Goal: Transaction & Acquisition: Purchase product/service

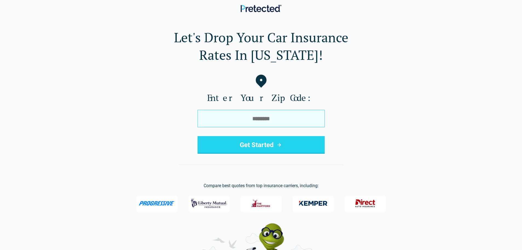
click at [234, 116] on input "tel" at bounding box center [261, 119] width 127 height 18
type input "*****"
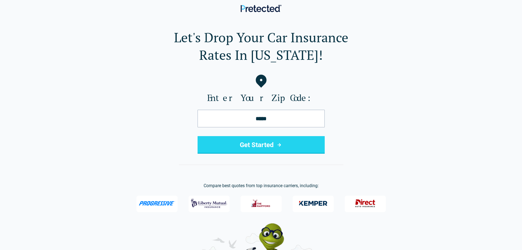
click at [232, 146] on button "Get Started" at bounding box center [261, 145] width 127 height 18
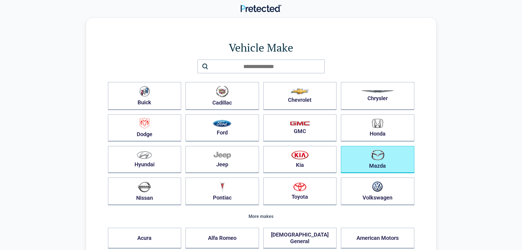
click at [378, 151] on img "button" at bounding box center [378, 154] width 14 height 11
